Goal: Use online tool/utility: Utilize a website feature to perform a specific function

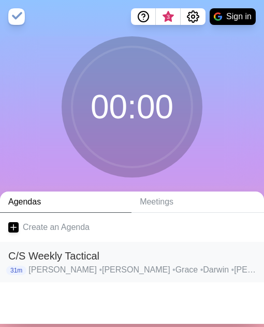
click at [140, 257] on h2 "C/S Weekly Tactical" at bounding box center [132, 256] width 248 height 16
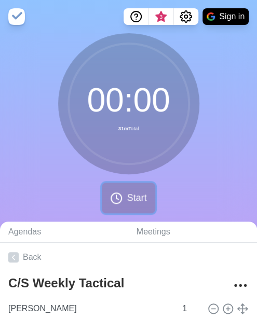
click at [119, 193] on icon at bounding box center [116, 198] width 12 height 12
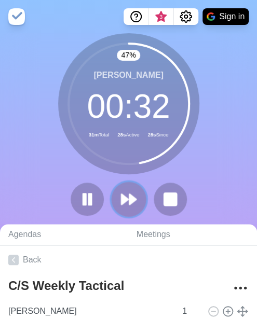
click at [120, 201] on icon at bounding box center [129, 199] width 18 height 18
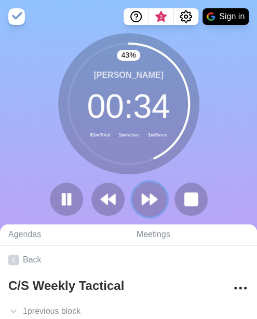
click at [160, 204] on button at bounding box center [149, 198] width 35 height 35
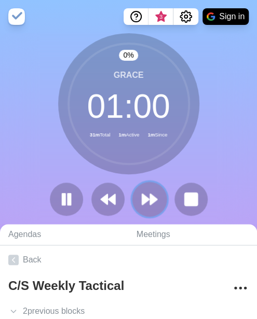
click at [160, 204] on button at bounding box center [149, 198] width 35 height 35
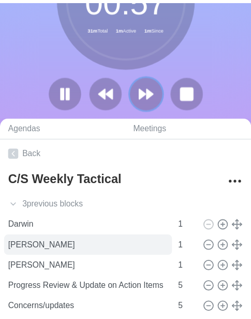
scroll to position [52, 0]
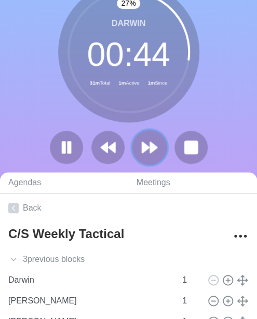
drag, startPoint x: 141, startPoint y: 139, endPoint x: 156, endPoint y: 143, distance: 15.4
click at [156, 143] on icon at bounding box center [150, 147] width 18 height 18
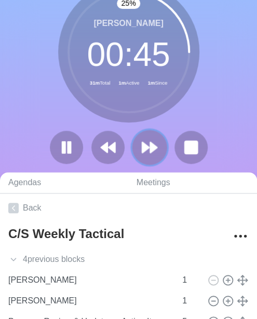
click at [156, 142] on icon at bounding box center [150, 147] width 18 height 18
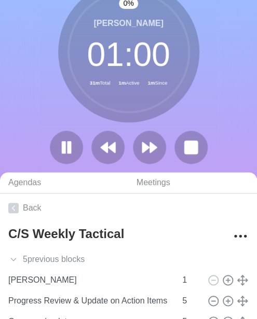
drag, startPoint x: 172, startPoint y: 136, endPoint x: 165, endPoint y: 134, distance: 6.9
click at [172, 136] on div at bounding box center [129, 147] width 166 height 33
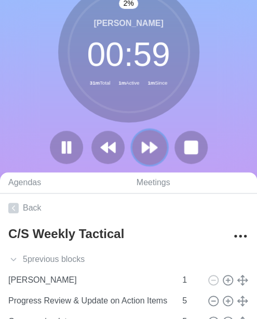
click at [157, 152] on icon at bounding box center [150, 147] width 18 height 18
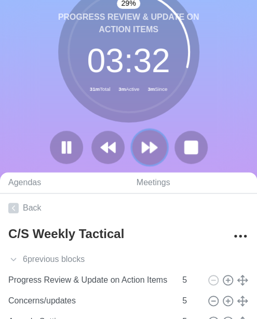
click at [159, 146] on button at bounding box center [149, 147] width 35 height 35
